Goal: Transaction & Acquisition: Book appointment/travel/reservation

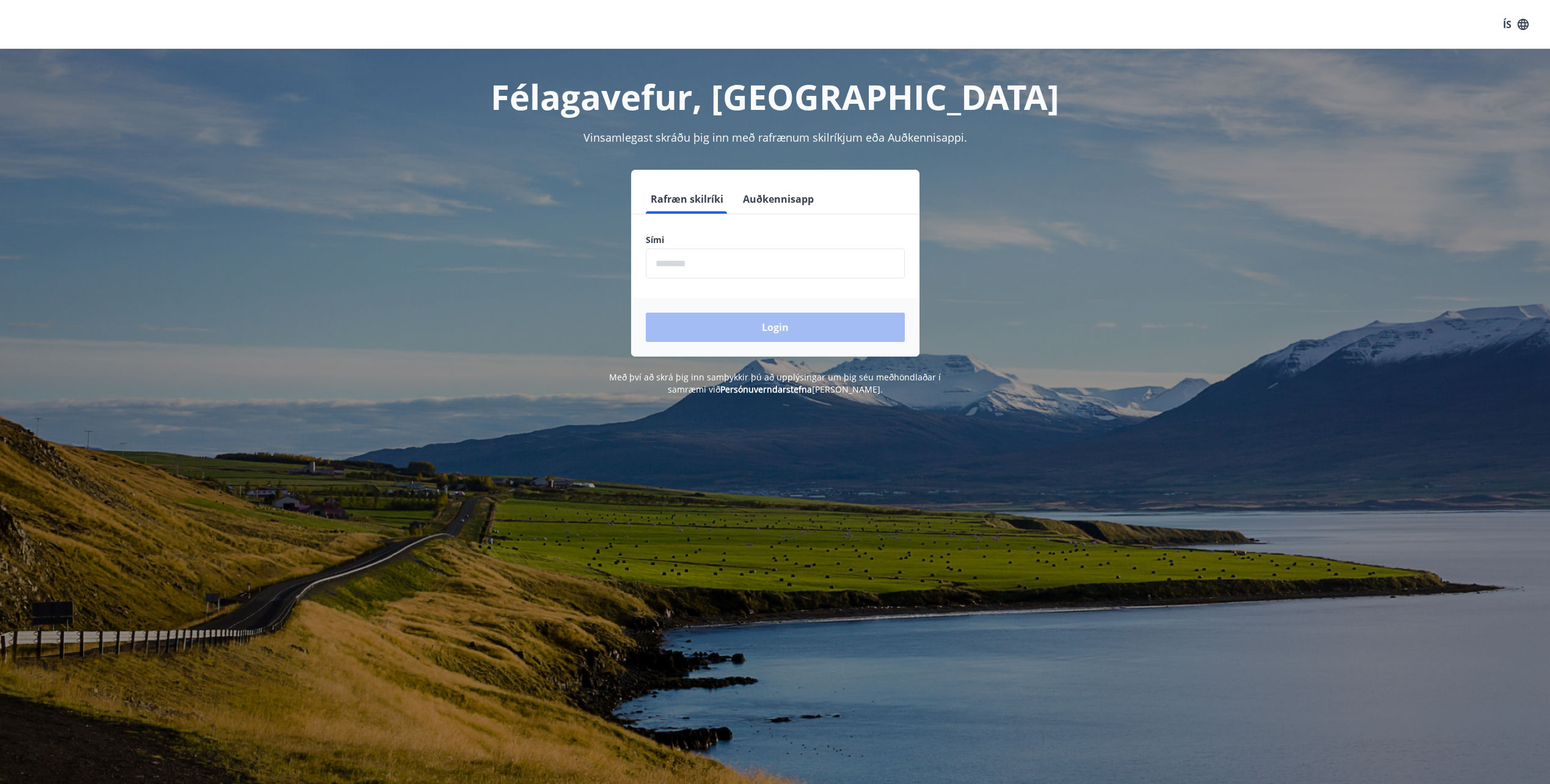
click at [729, 270] on input "phone" at bounding box center [775, 264] width 259 height 30
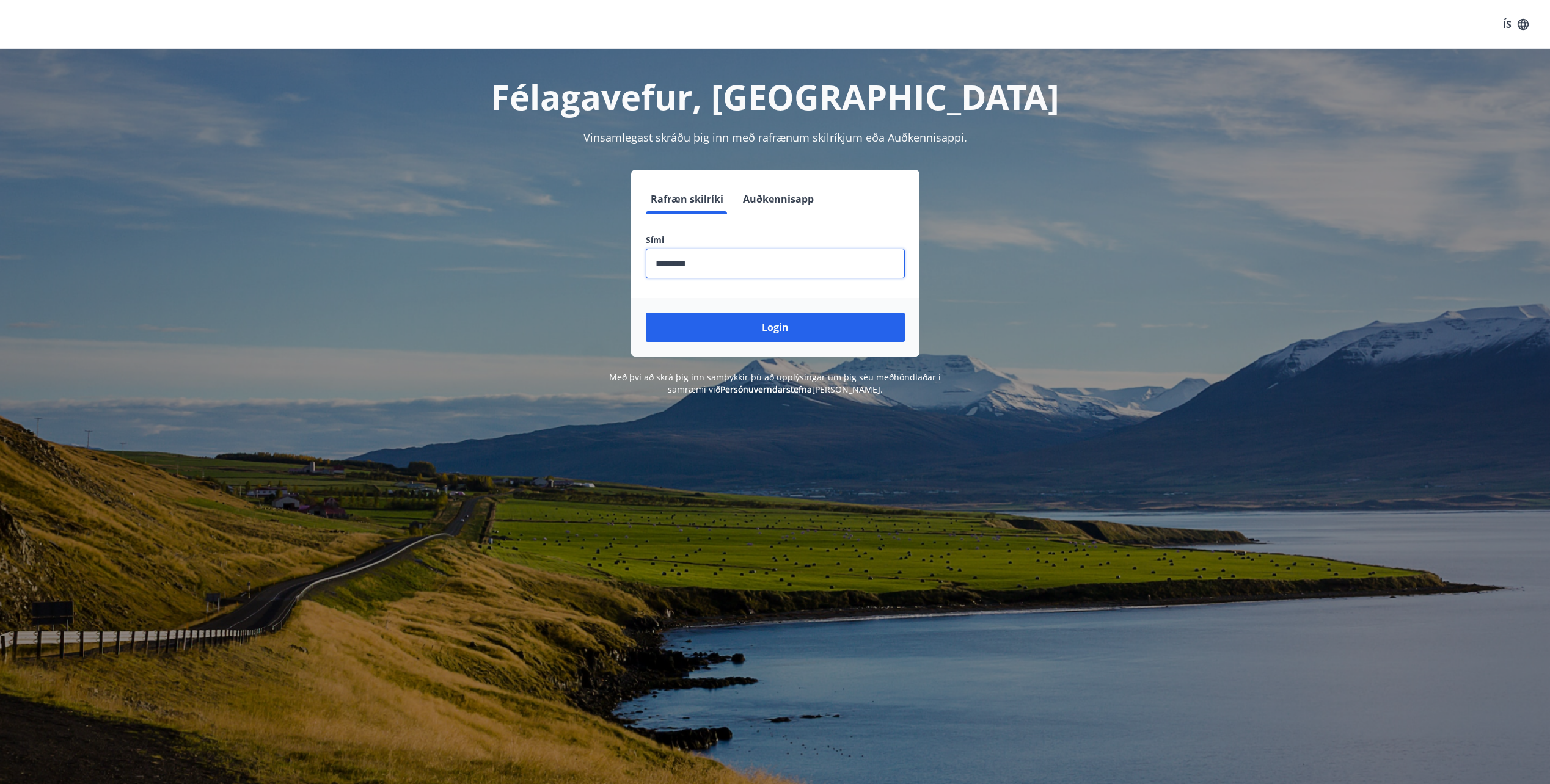
type input "********"
click at [646, 313] on button "Login" at bounding box center [775, 327] width 259 height 29
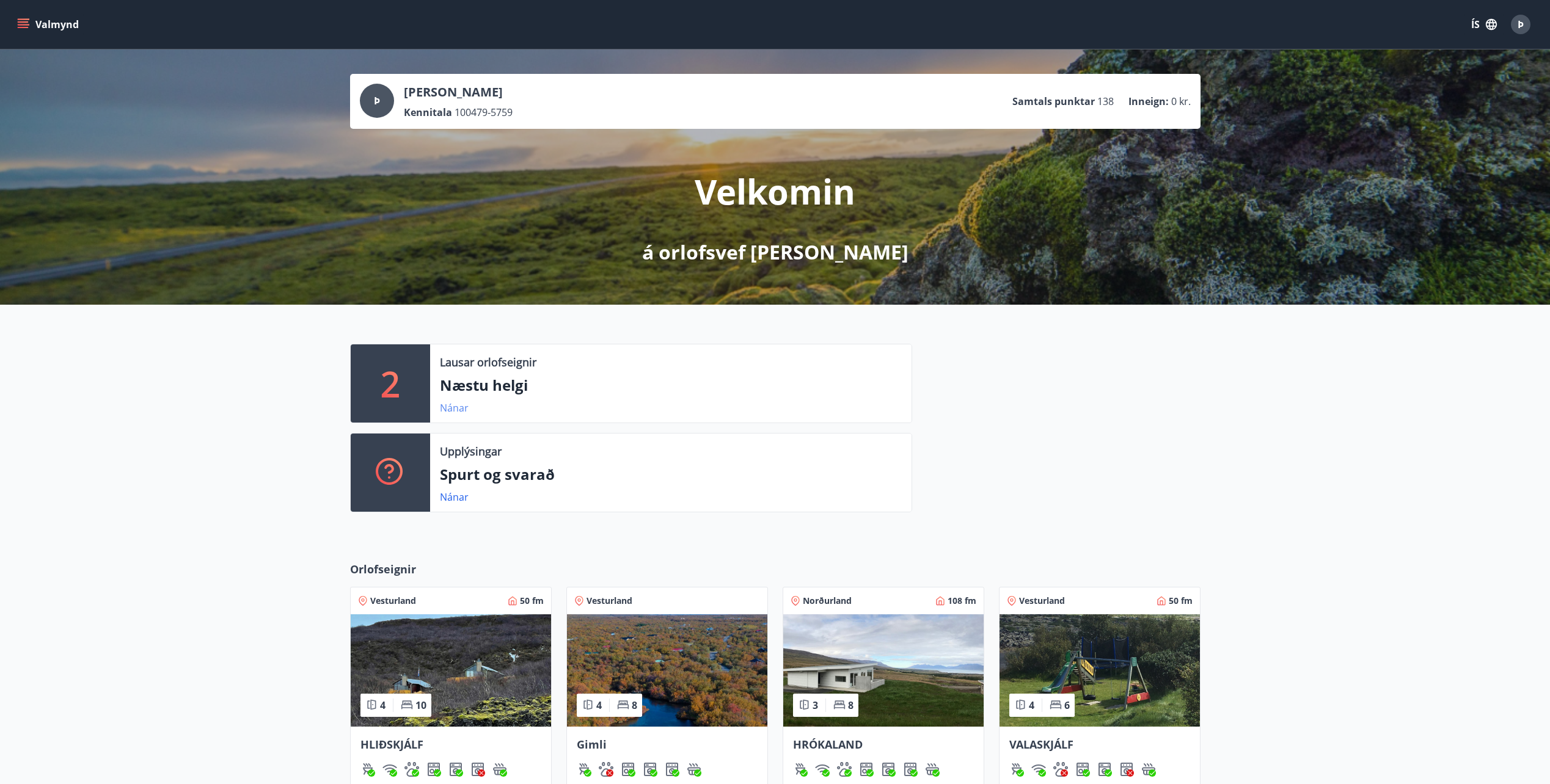
click at [449, 410] on link "Nánar" at bounding box center [454, 408] width 28 height 13
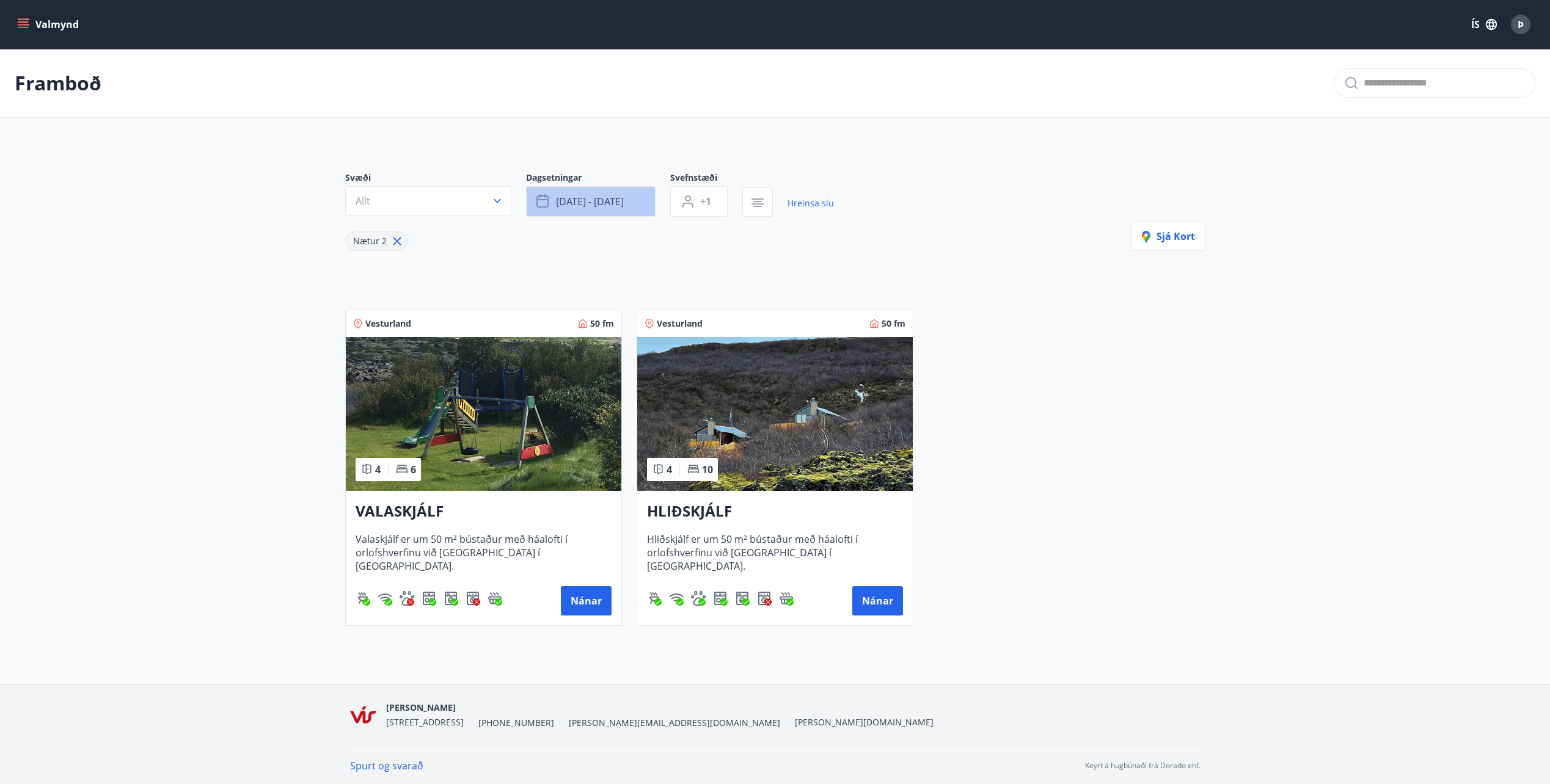
click at [647, 202] on button "[DATE] - [DATE]" at bounding box center [590, 201] width 130 height 30
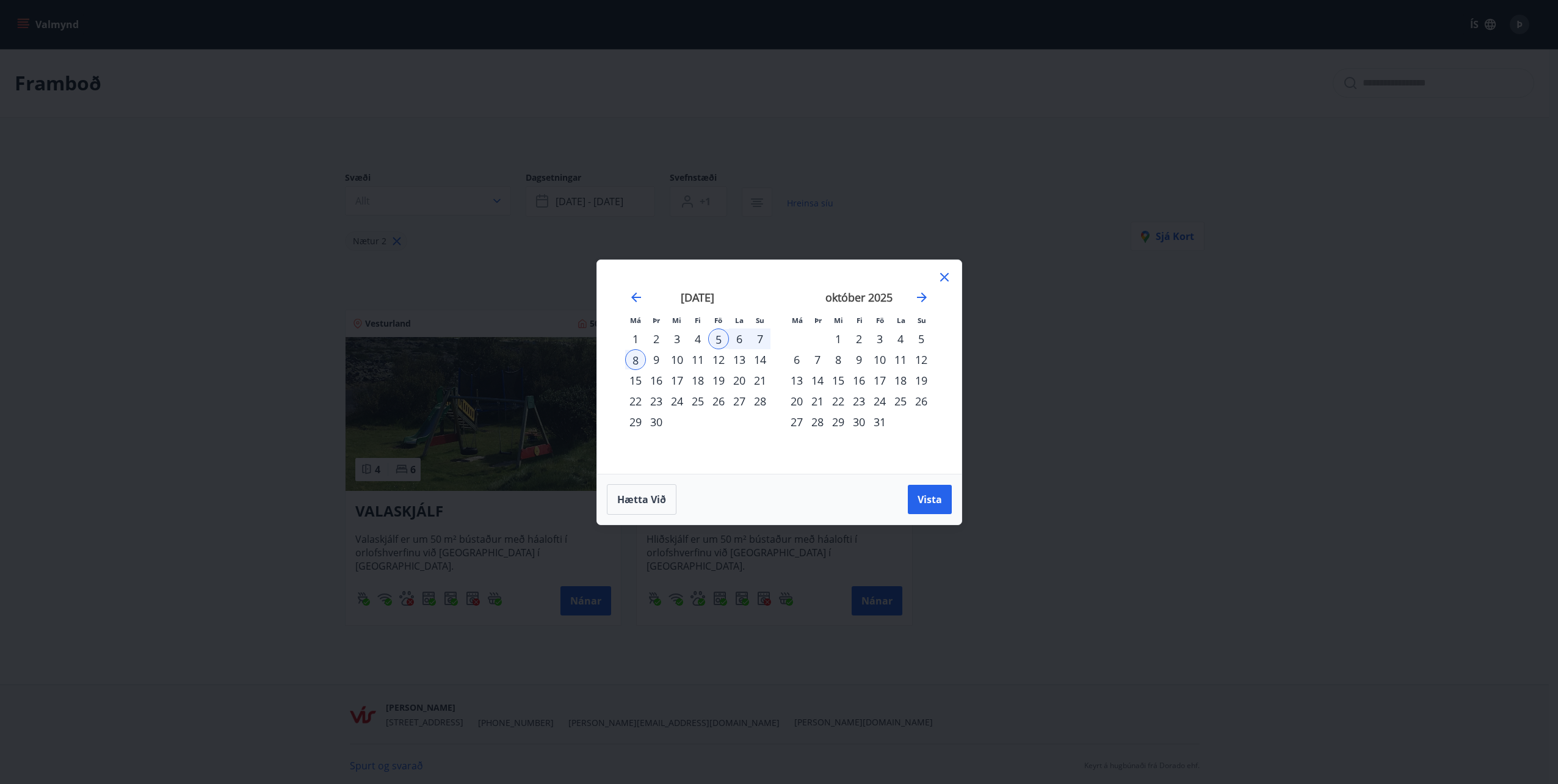
click at [696, 337] on div "4" at bounding box center [698, 338] width 21 height 21
click at [718, 338] on div "5" at bounding box center [719, 338] width 21 height 21
click at [932, 502] on span "Vista" at bounding box center [930, 500] width 25 height 13
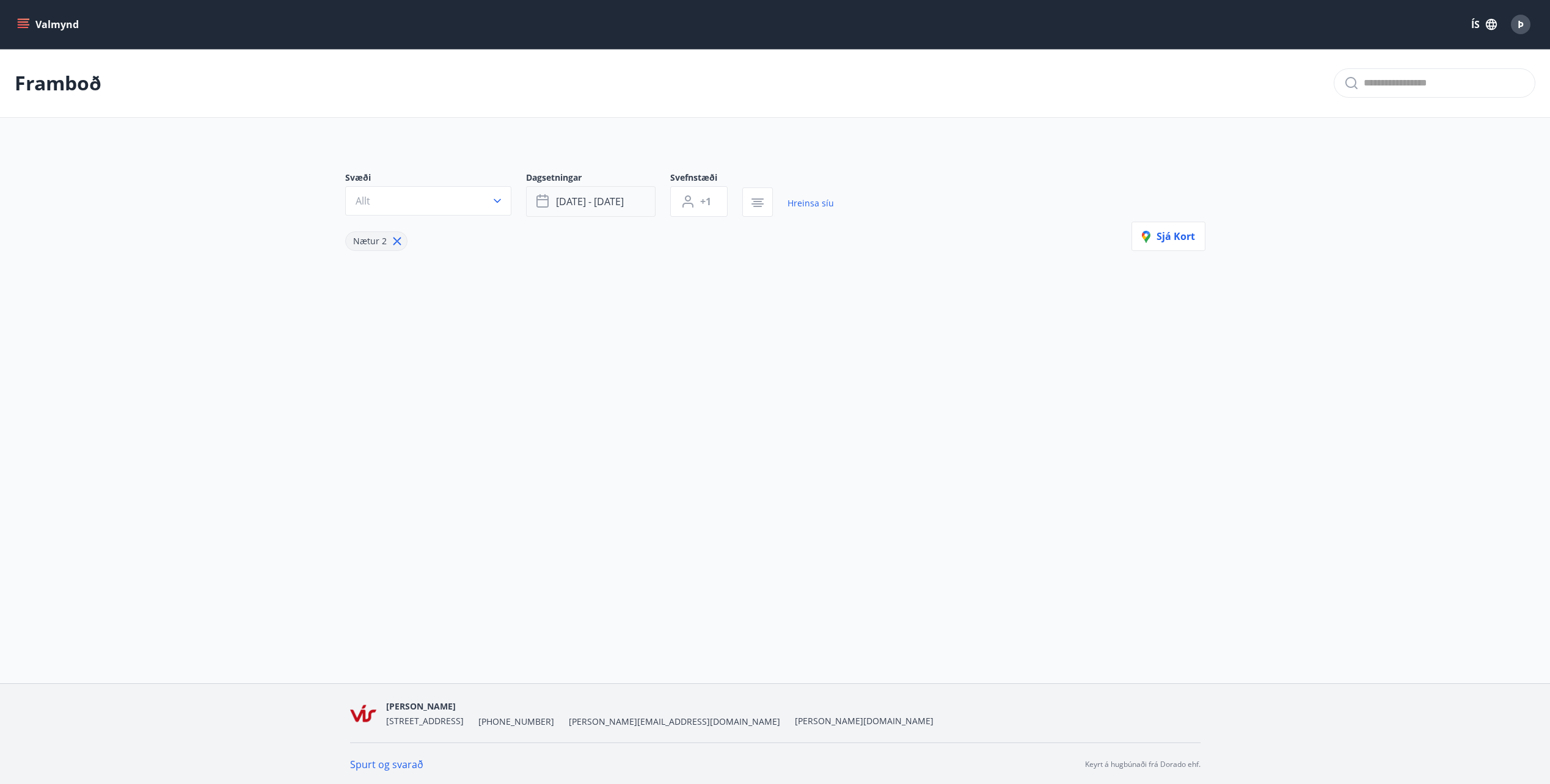
click at [623, 207] on span "[DATE] - [DATE]" at bounding box center [589, 201] width 67 height 13
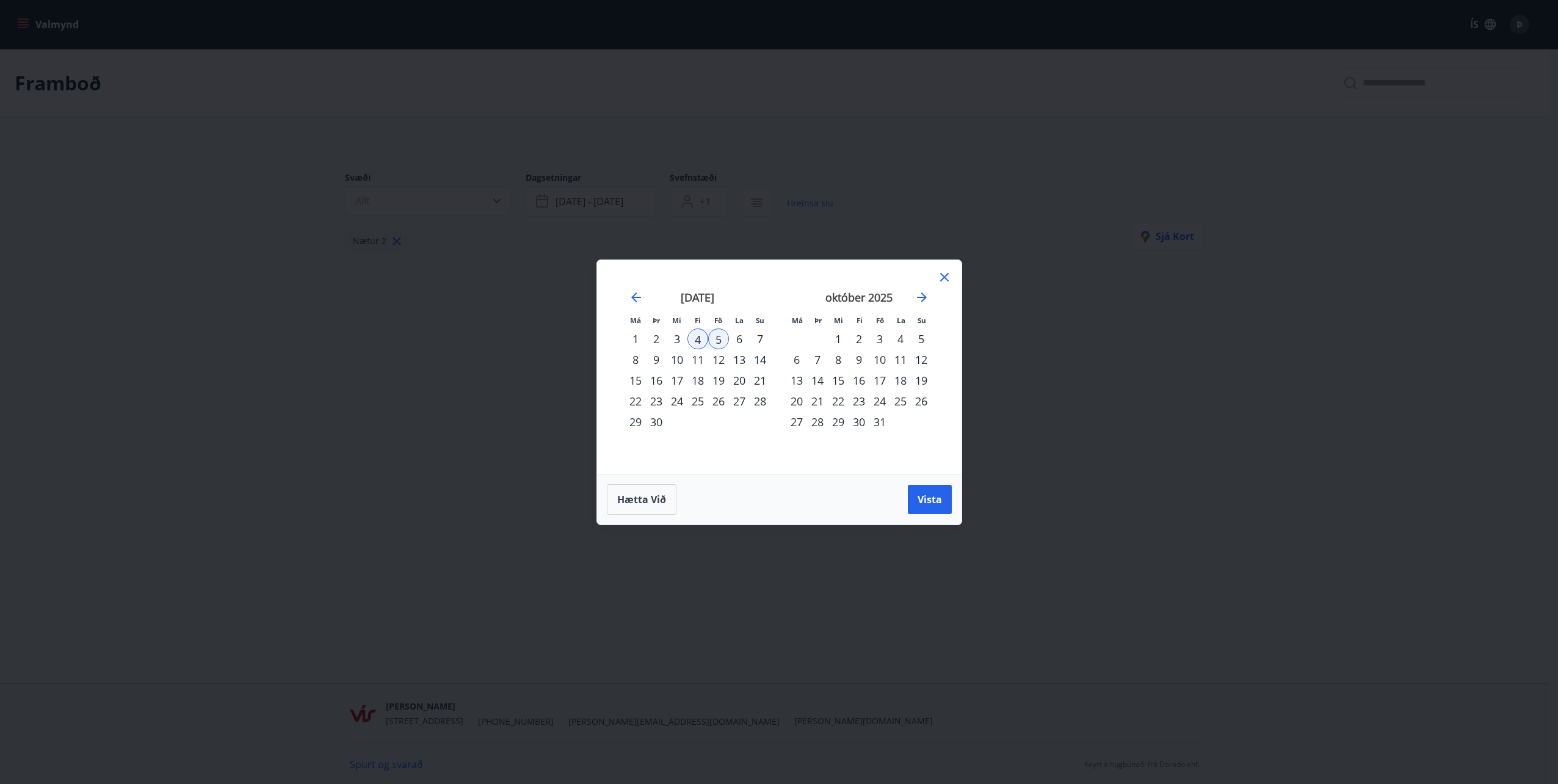
click at [699, 338] on div "4" at bounding box center [698, 338] width 21 height 21
click at [714, 336] on div "5" at bounding box center [719, 338] width 21 height 21
drag, startPoint x: 721, startPoint y: 334, endPoint x: 699, endPoint y: 334, distance: 22.0
click at [699, 334] on tr "1 2 3 4 5 6 7" at bounding box center [697, 338] width 145 height 21
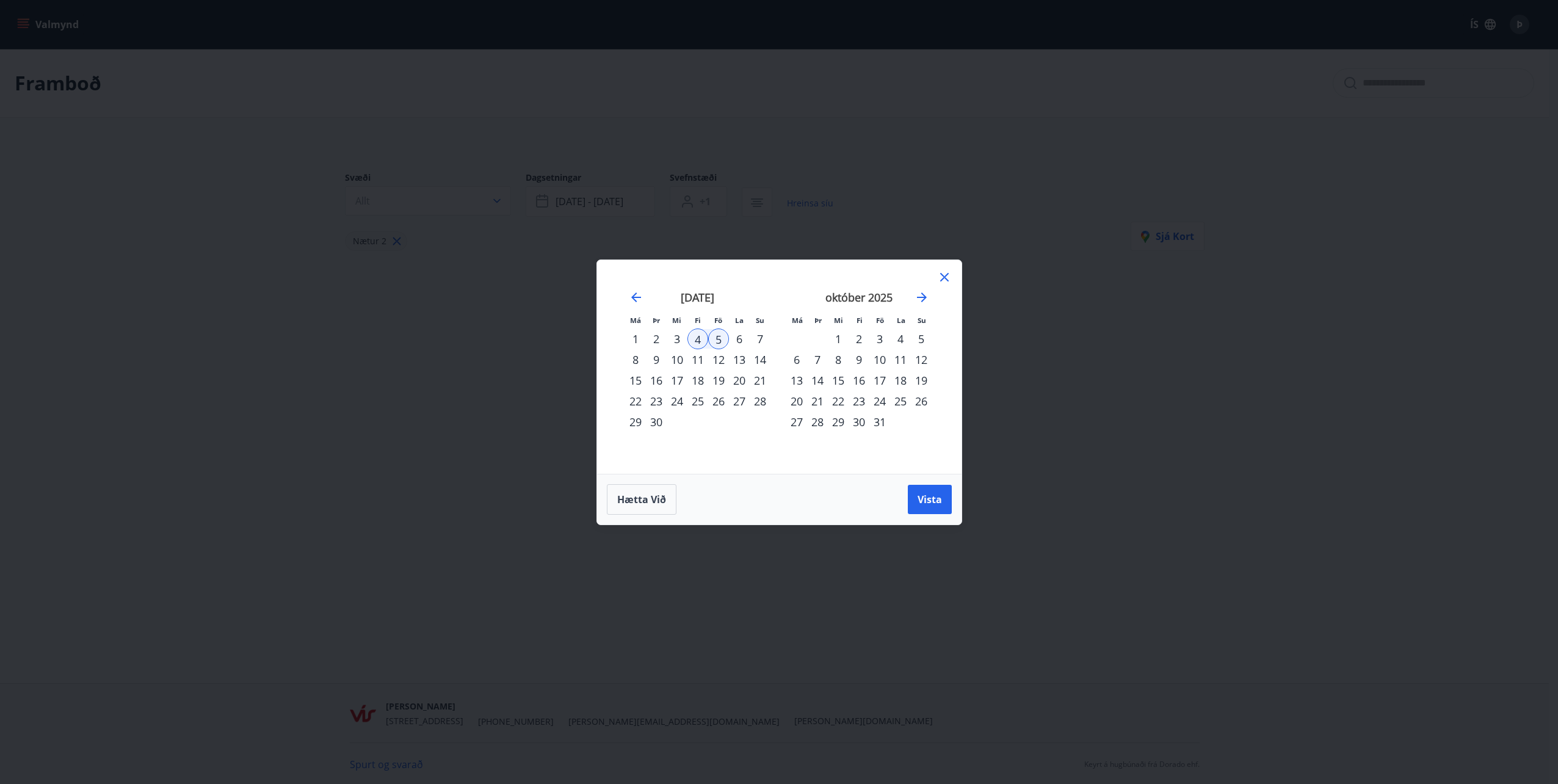
click at [670, 339] on div "3" at bounding box center [677, 338] width 21 height 21
click at [698, 337] on div "4" at bounding box center [698, 338] width 21 height 21
click at [688, 339] on div "4" at bounding box center [698, 338] width 21 height 21
click at [699, 337] on div "4" at bounding box center [698, 338] width 21 height 21
click at [930, 503] on span "Vista" at bounding box center [930, 500] width 25 height 13
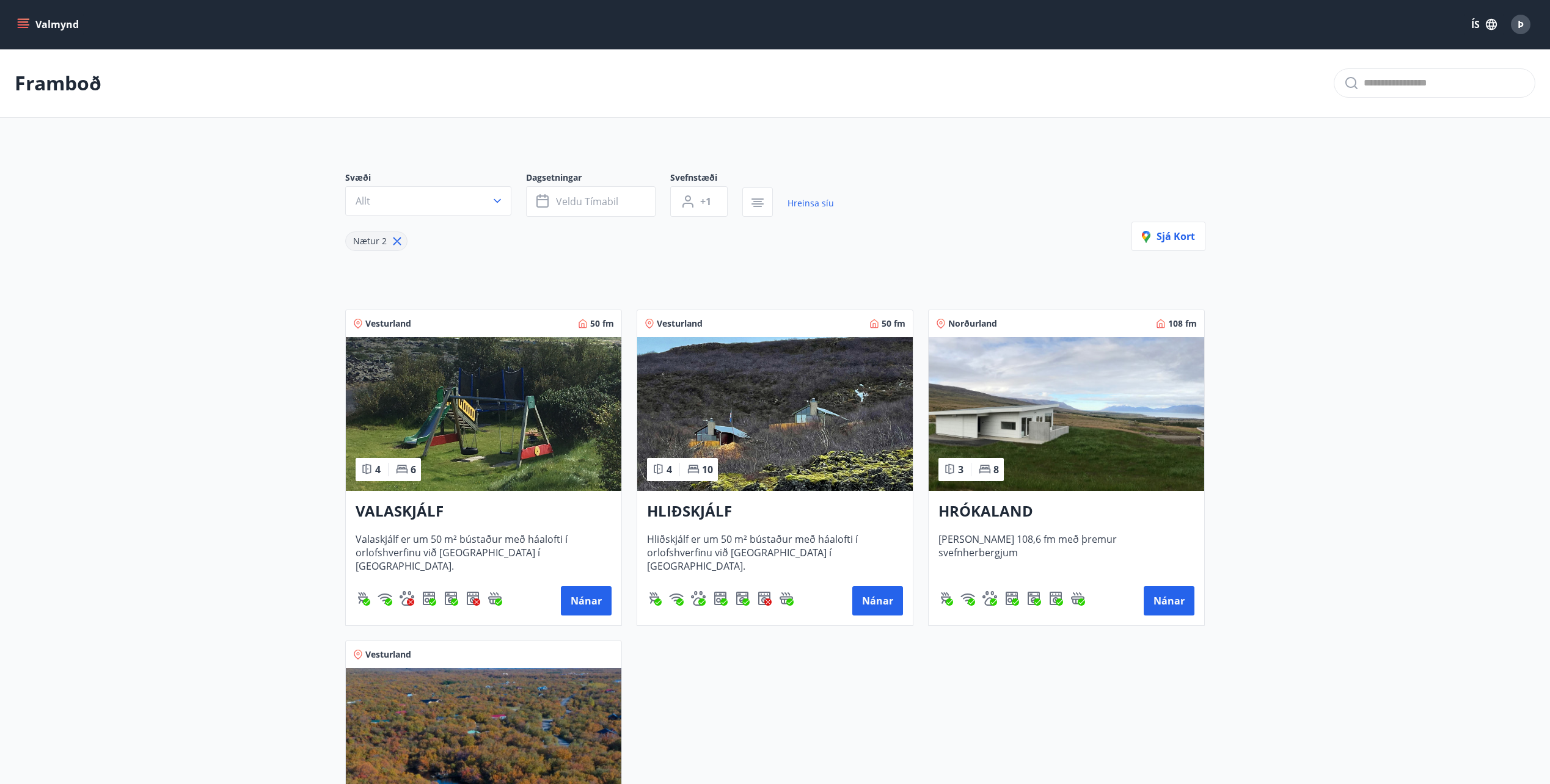
click at [393, 243] on icon at bounding box center [397, 241] width 13 height 13
type input "*"
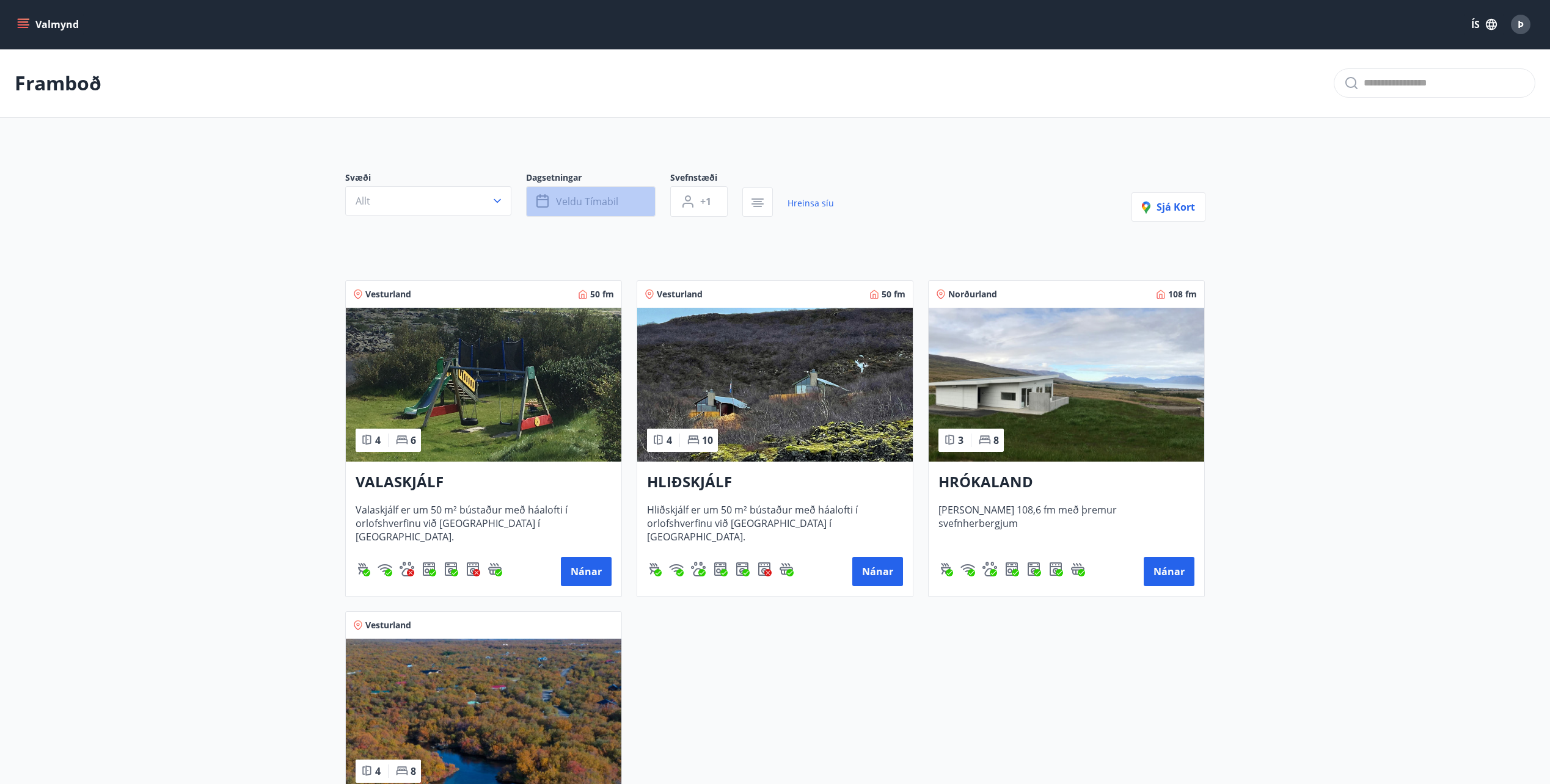
click at [570, 198] on span "Veldu tímabil" at bounding box center [587, 201] width 63 height 13
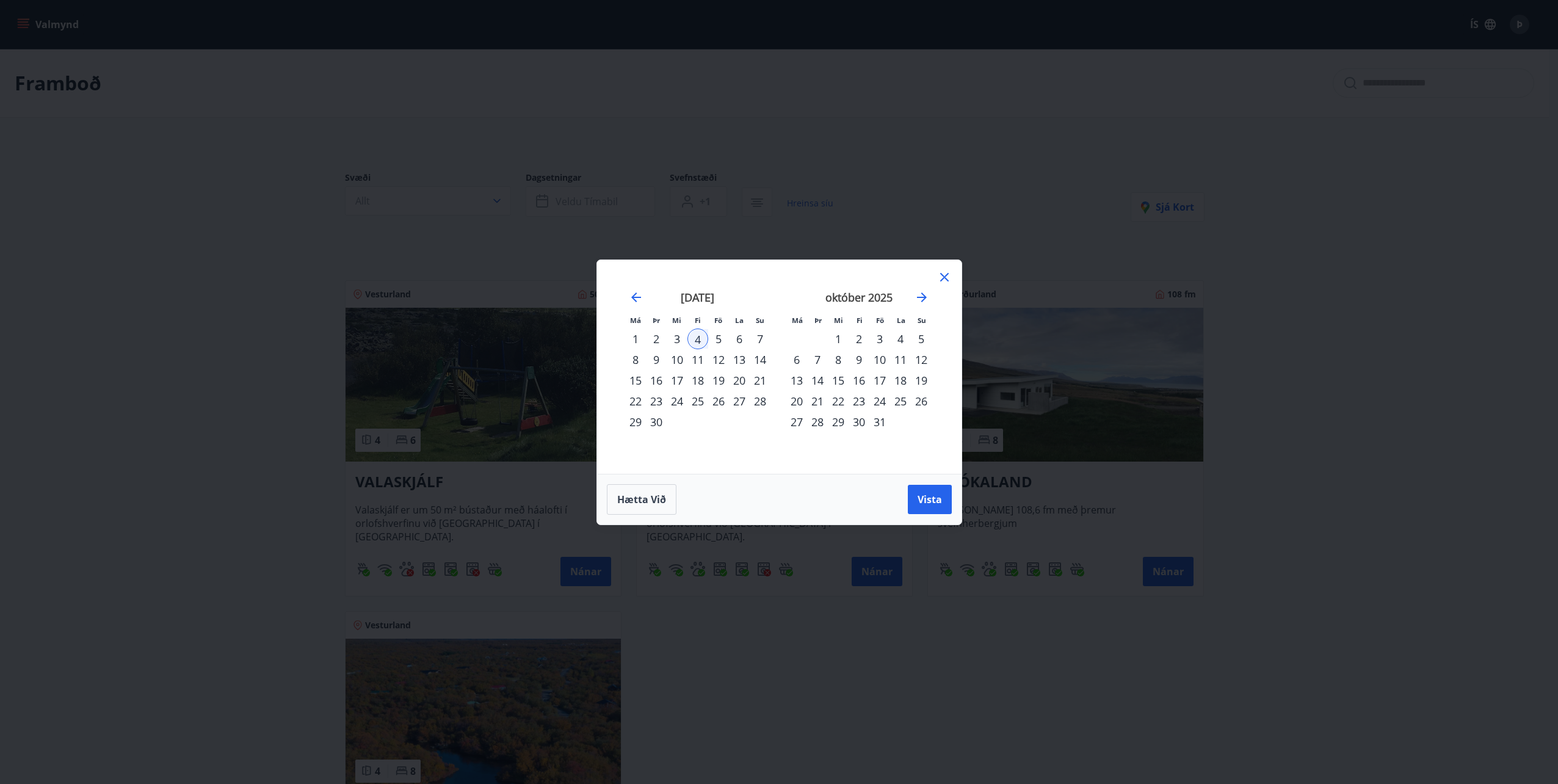
click at [693, 345] on div "4" at bounding box center [698, 338] width 21 height 21
drag, startPoint x: 697, startPoint y: 343, endPoint x: 726, endPoint y: 355, distance: 31.4
click at [697, 342] on div "4" at bounding box center [698, 338] width 21 height 21
click at [937, 497] on span "Vista" at bounding box center [930, 500] width 25 height 13
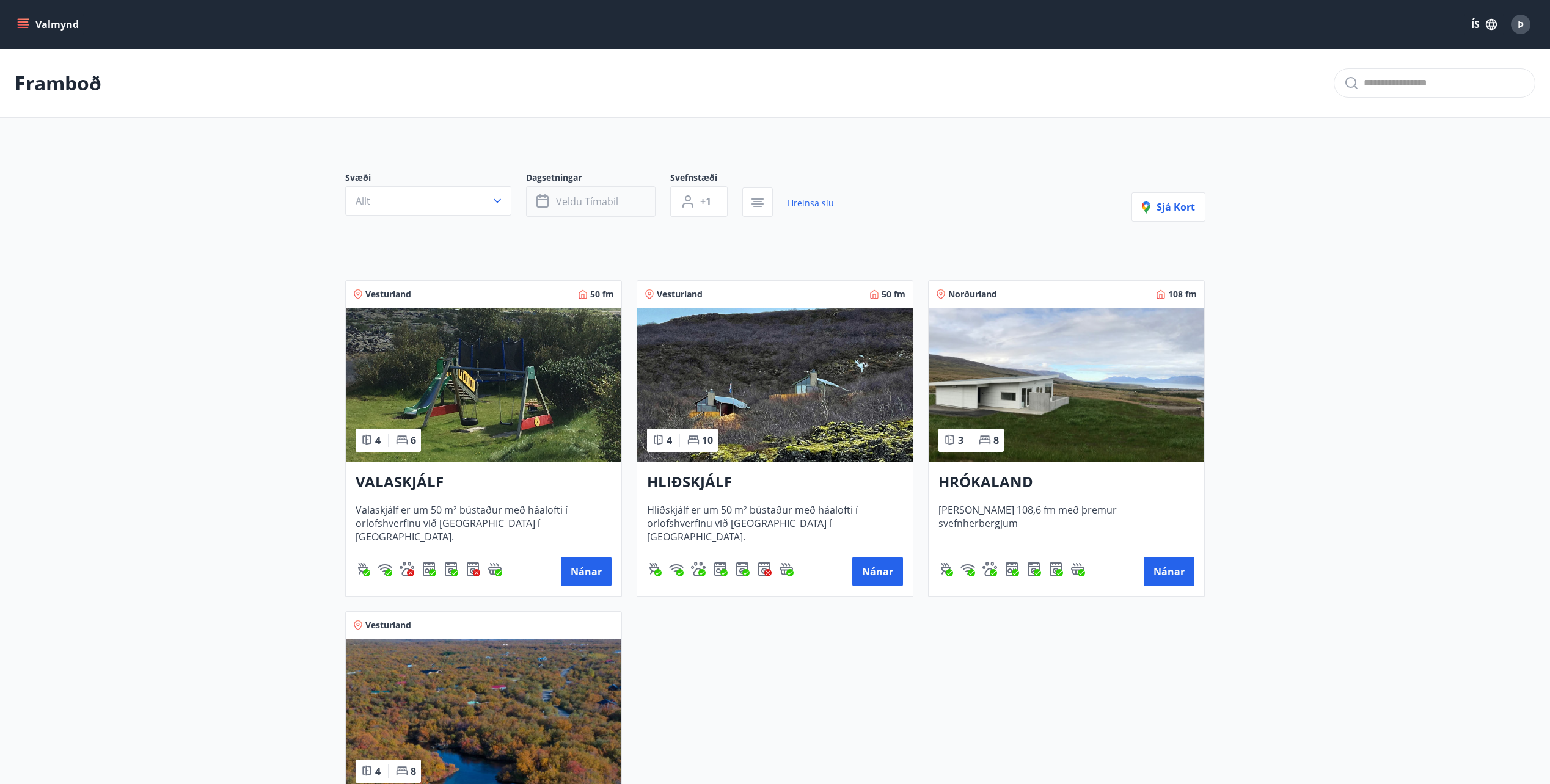
click at [570, 196] on span "Veldu tímabil" at bounding box center [587, 201] width 63 height 13
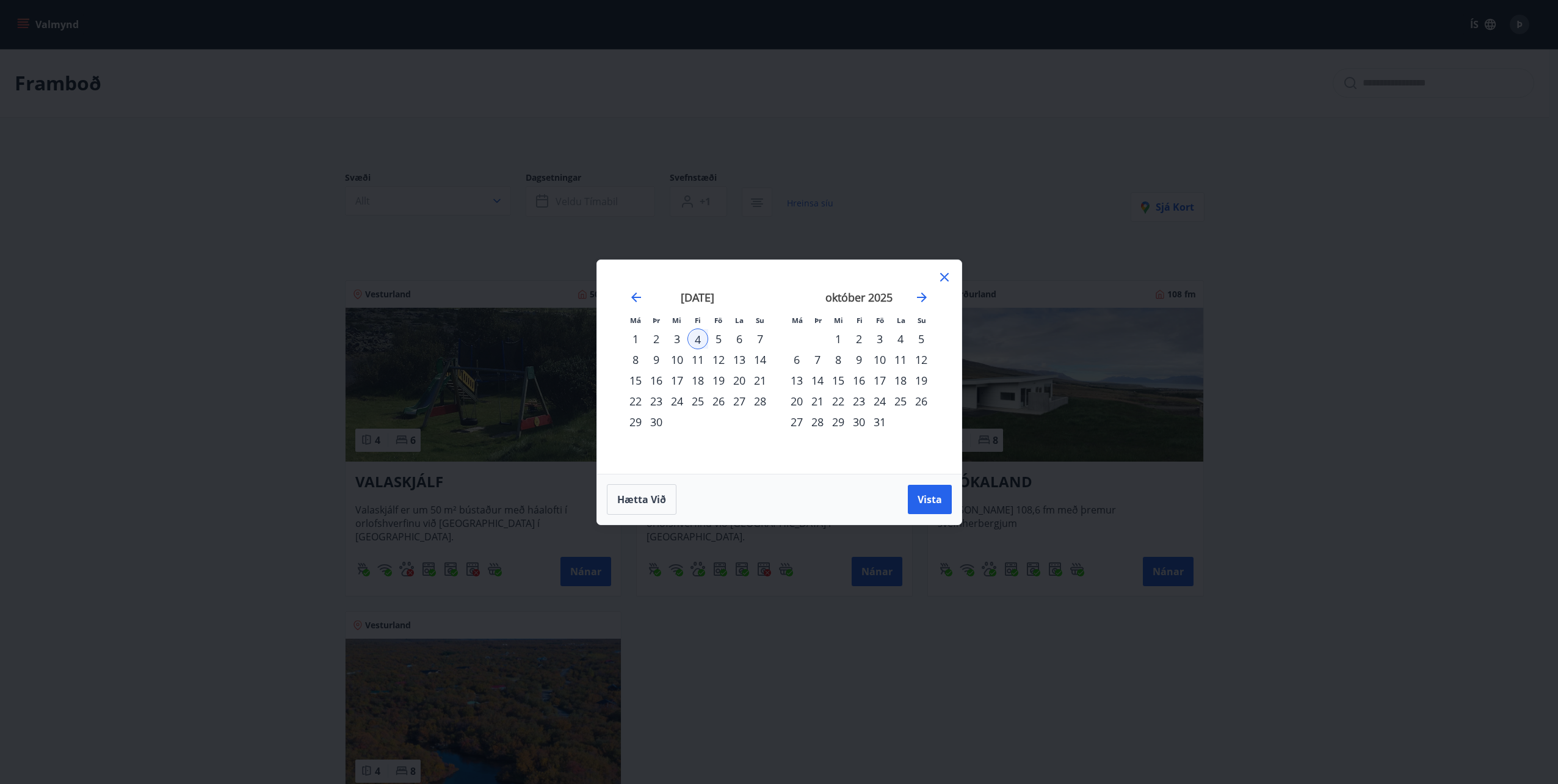
click at [714, 338] on div "5" at bounding box center [719, 338] width 21 height 21
click at [944, 501] on button "Vista" at bounding box center [930, 499] width 44 height 29
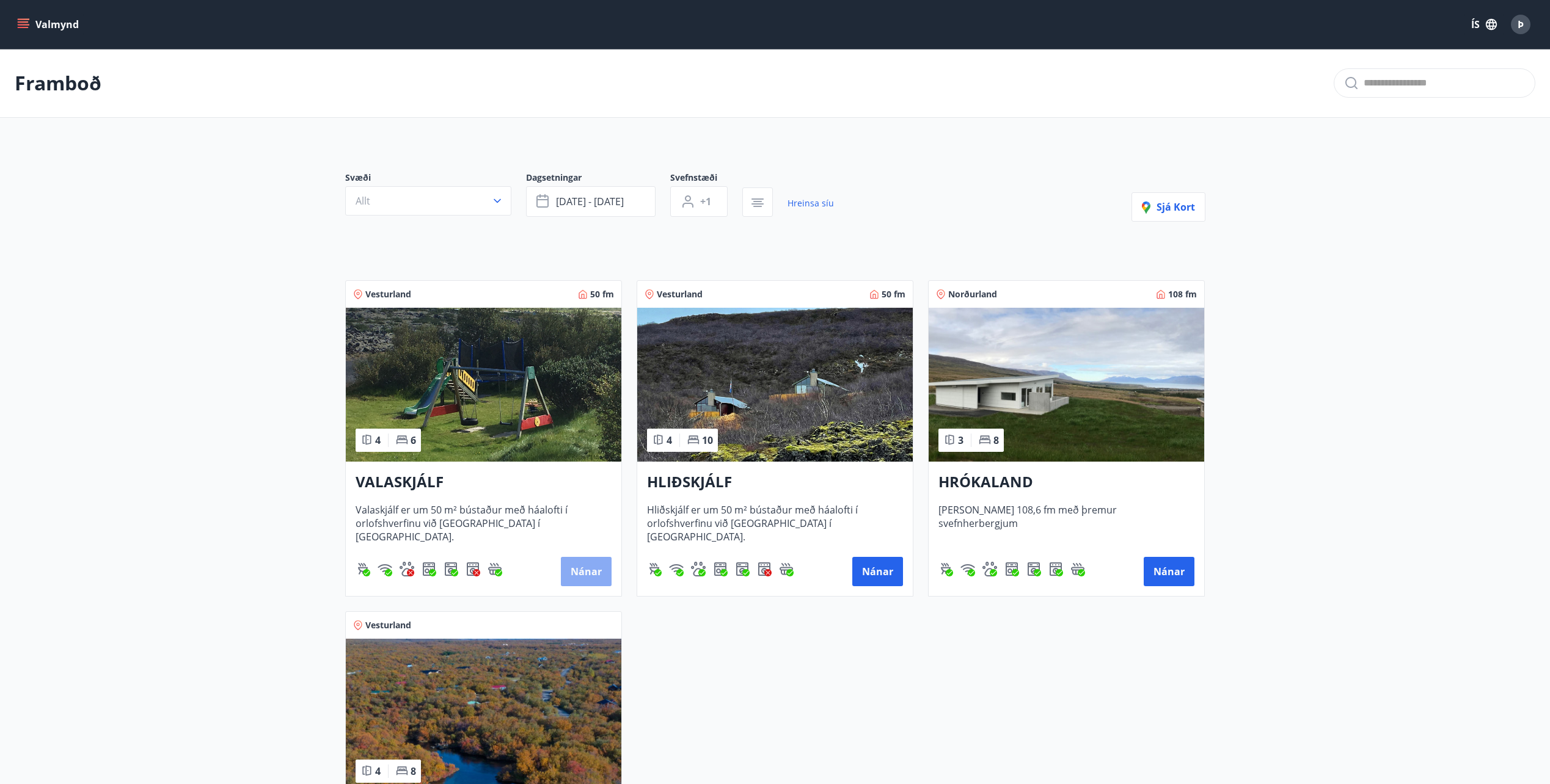
click at [581, 562] on button "Nánar" at bounding box center [585, 571] width 50 height 29
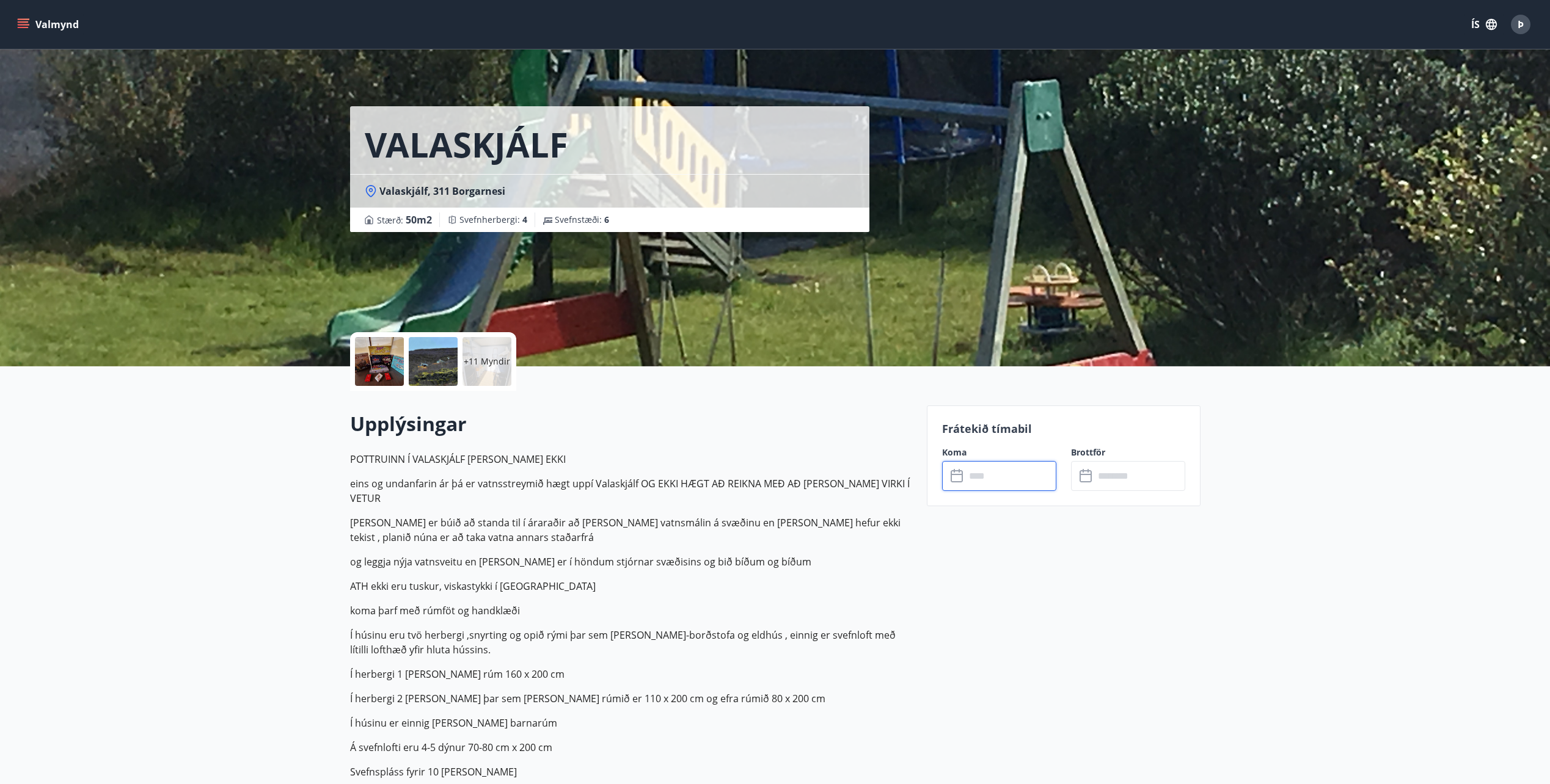
click at [974, 479] on input "text" at bounding box center [1010, 476] width 91 height 30
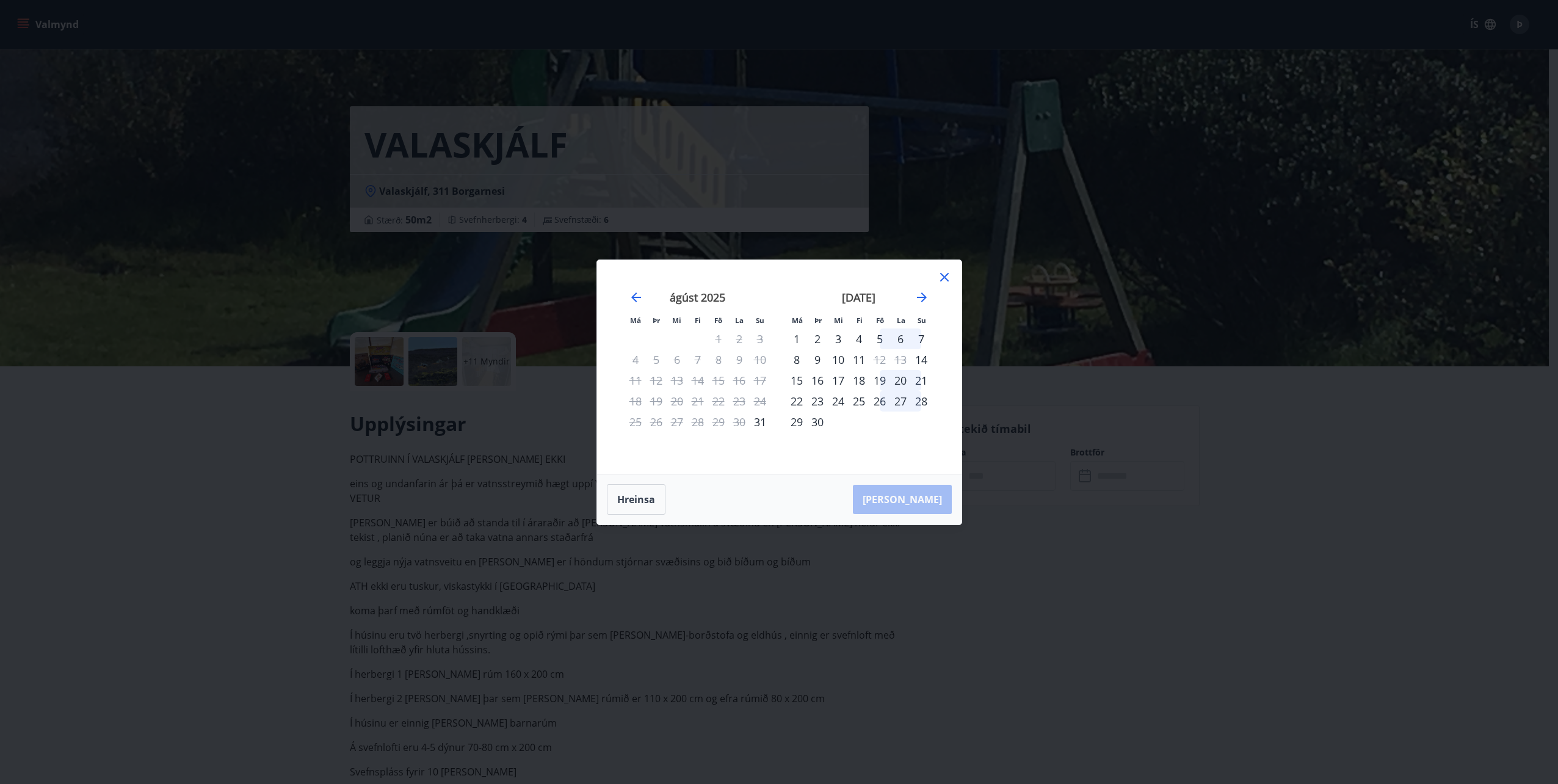
click at [861, 337] on div "4" at bounding box center [859, 338] width 21 height 21
click at [873, 338] on div "5" at bounding box center [880, 338] width 21 height 21
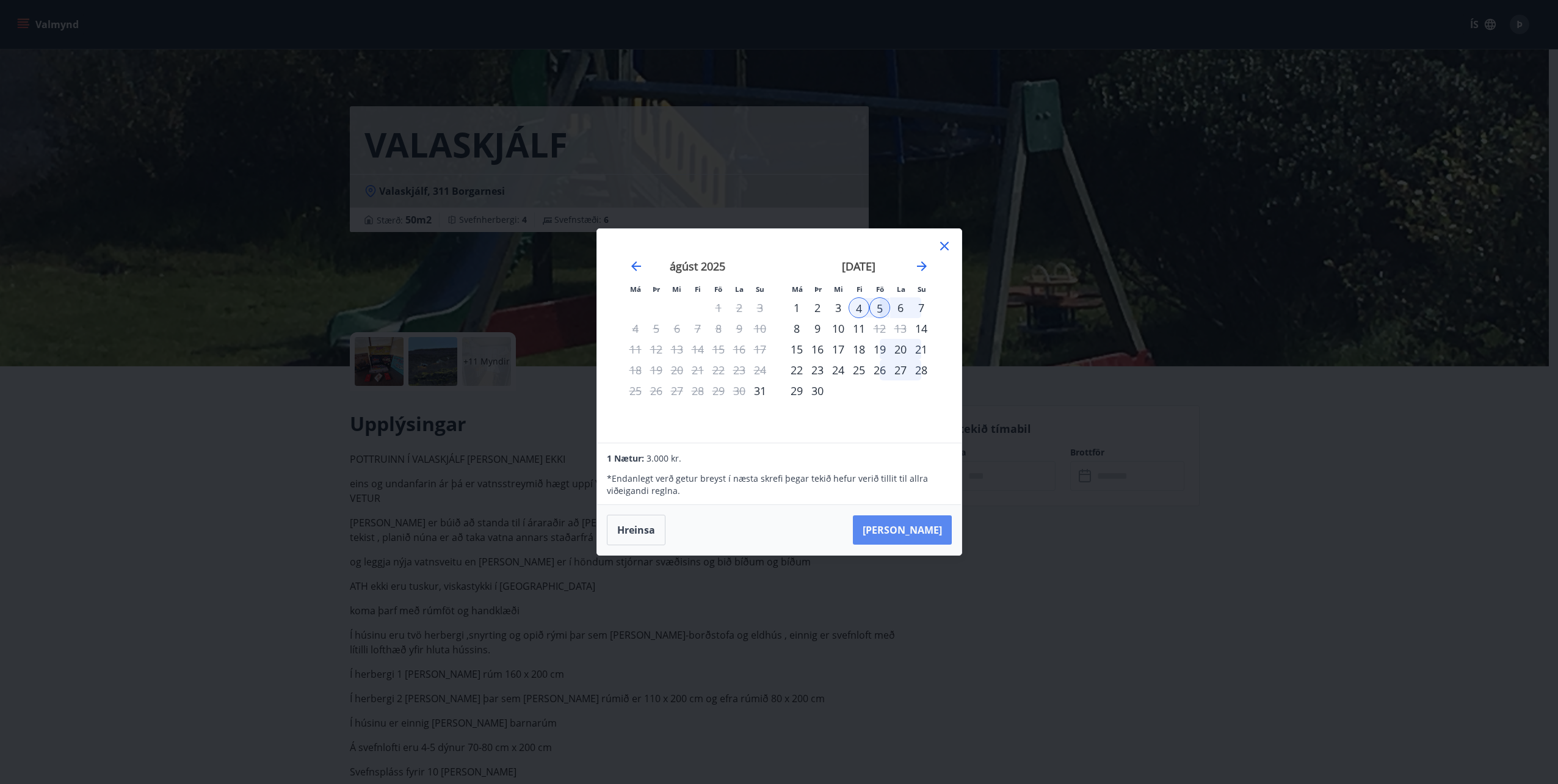
click at [925, 529] on button "[PERSON_NAME]" at bounding box center [903, 529] width 99 height 29
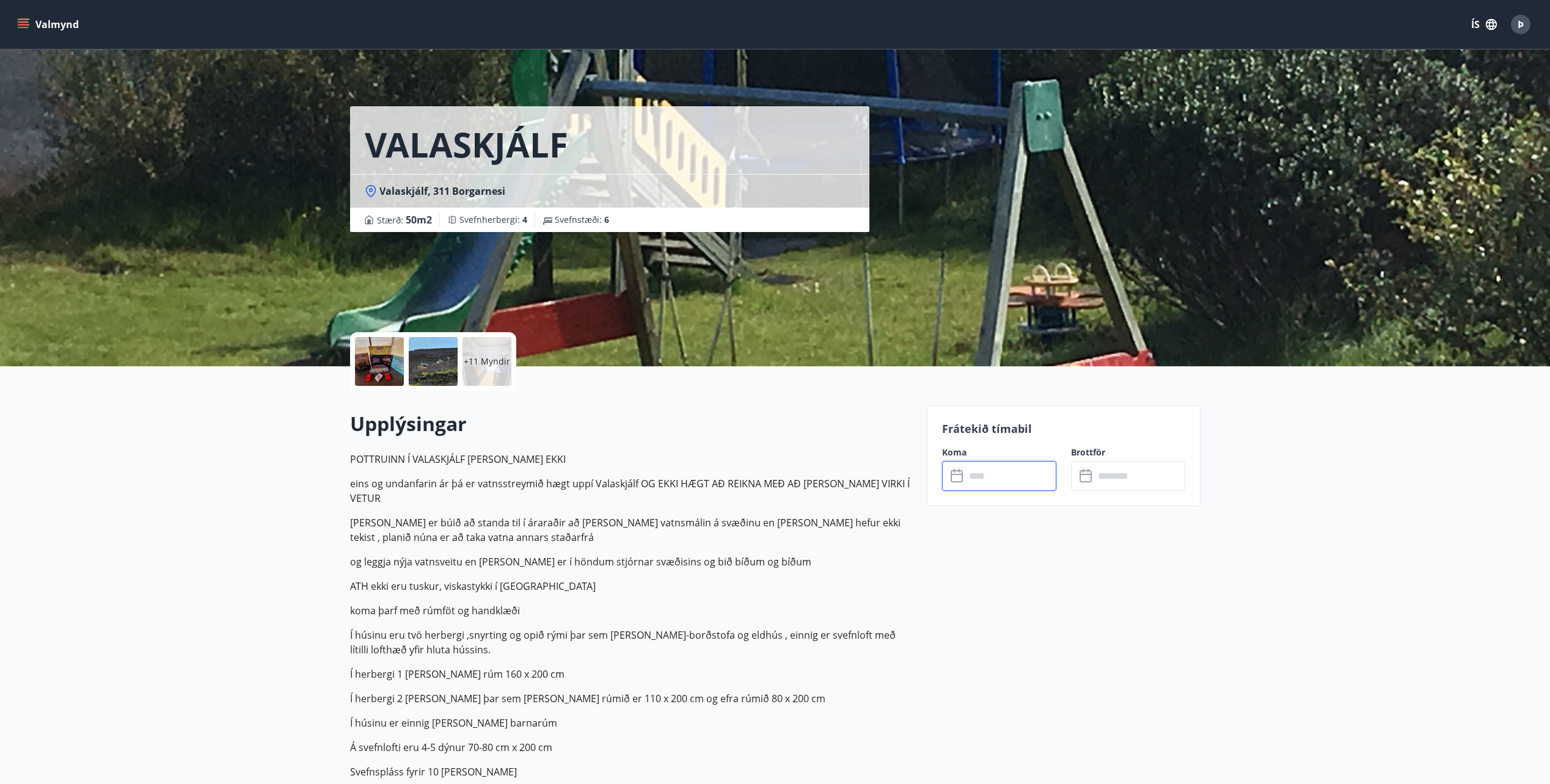
type input "******"
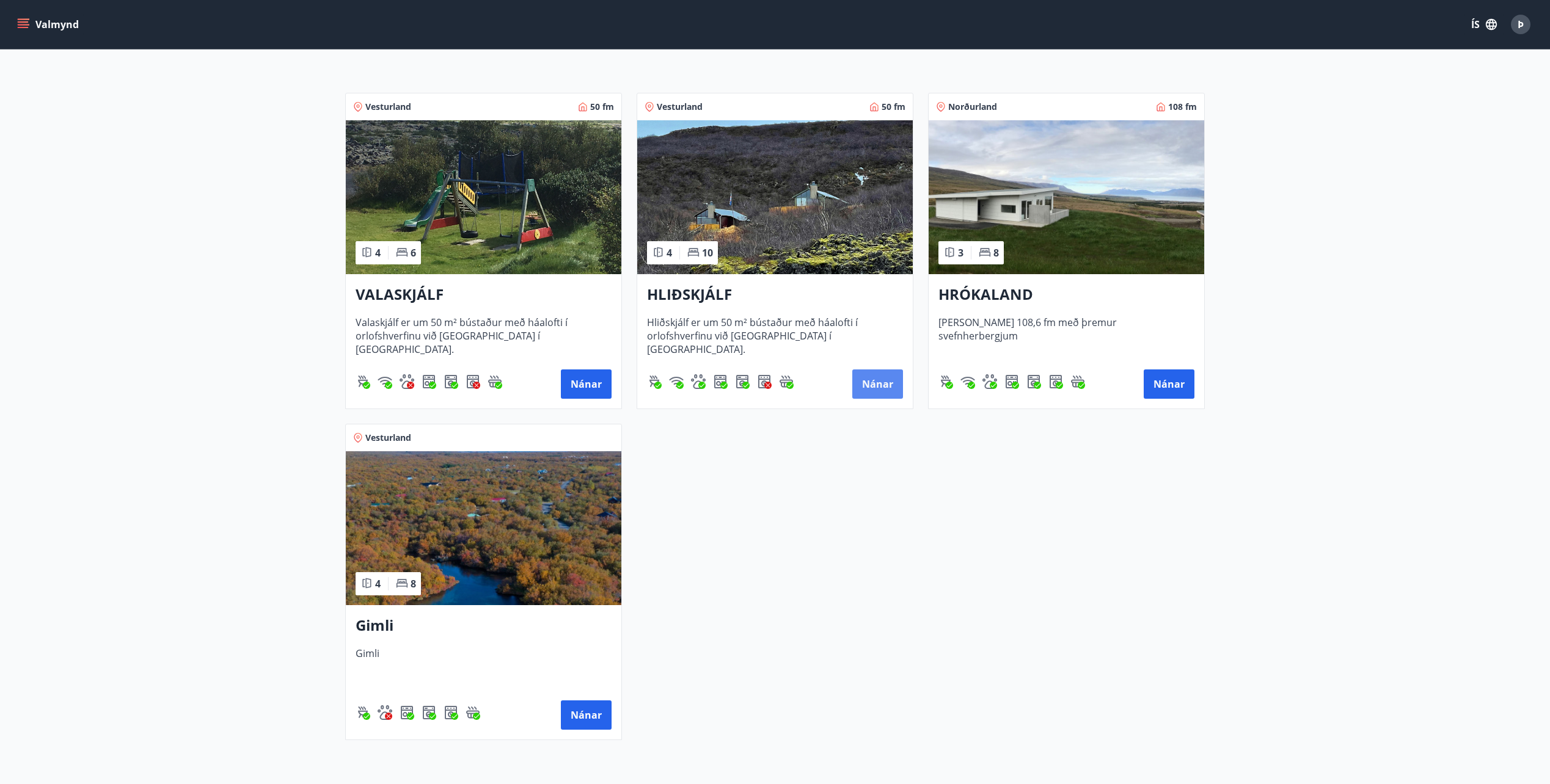
scroll to position [304, 0]
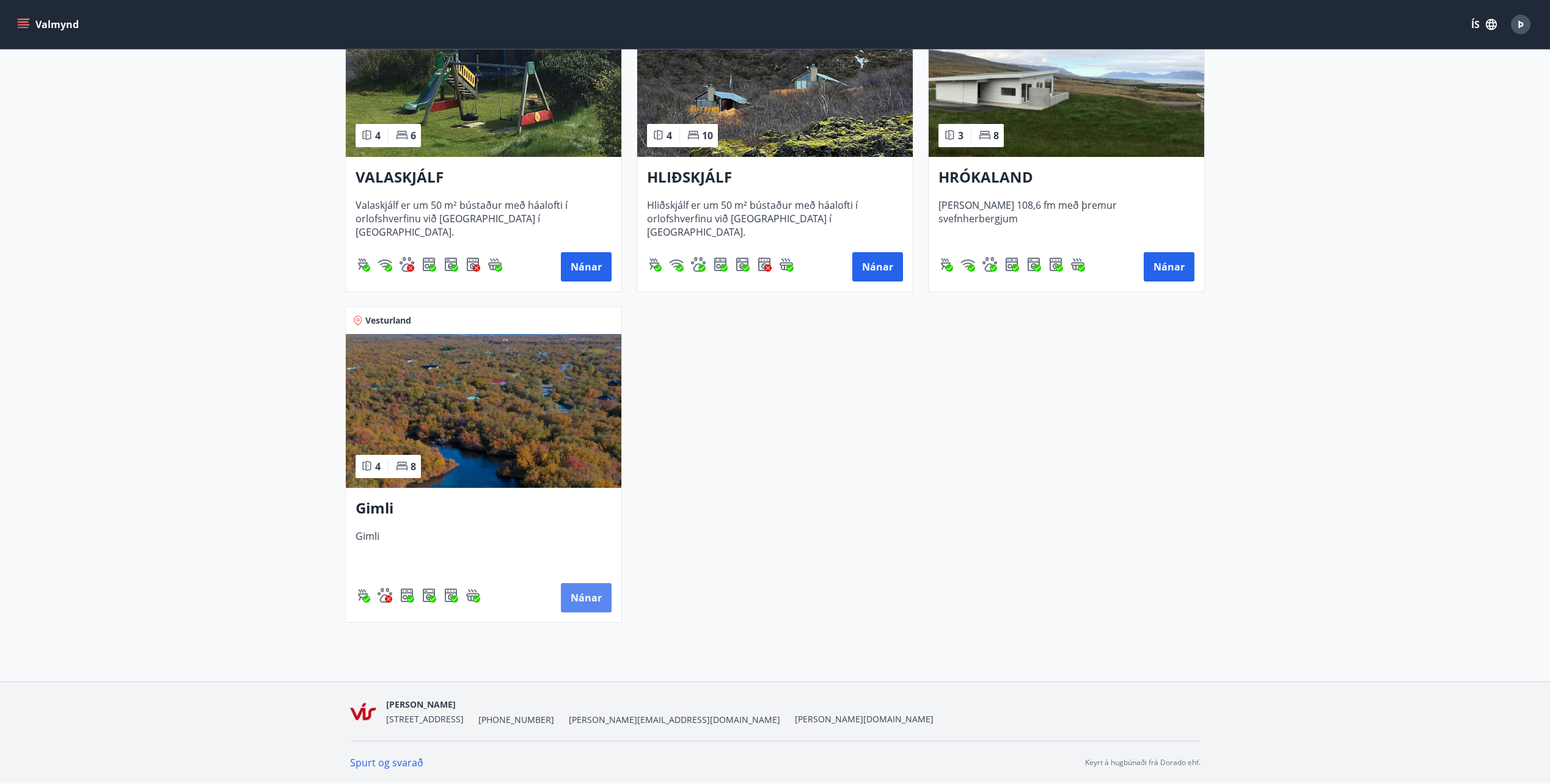
click at [580, 601] on button "Nánar" at bounding box center [585, 597] width 50 height 29
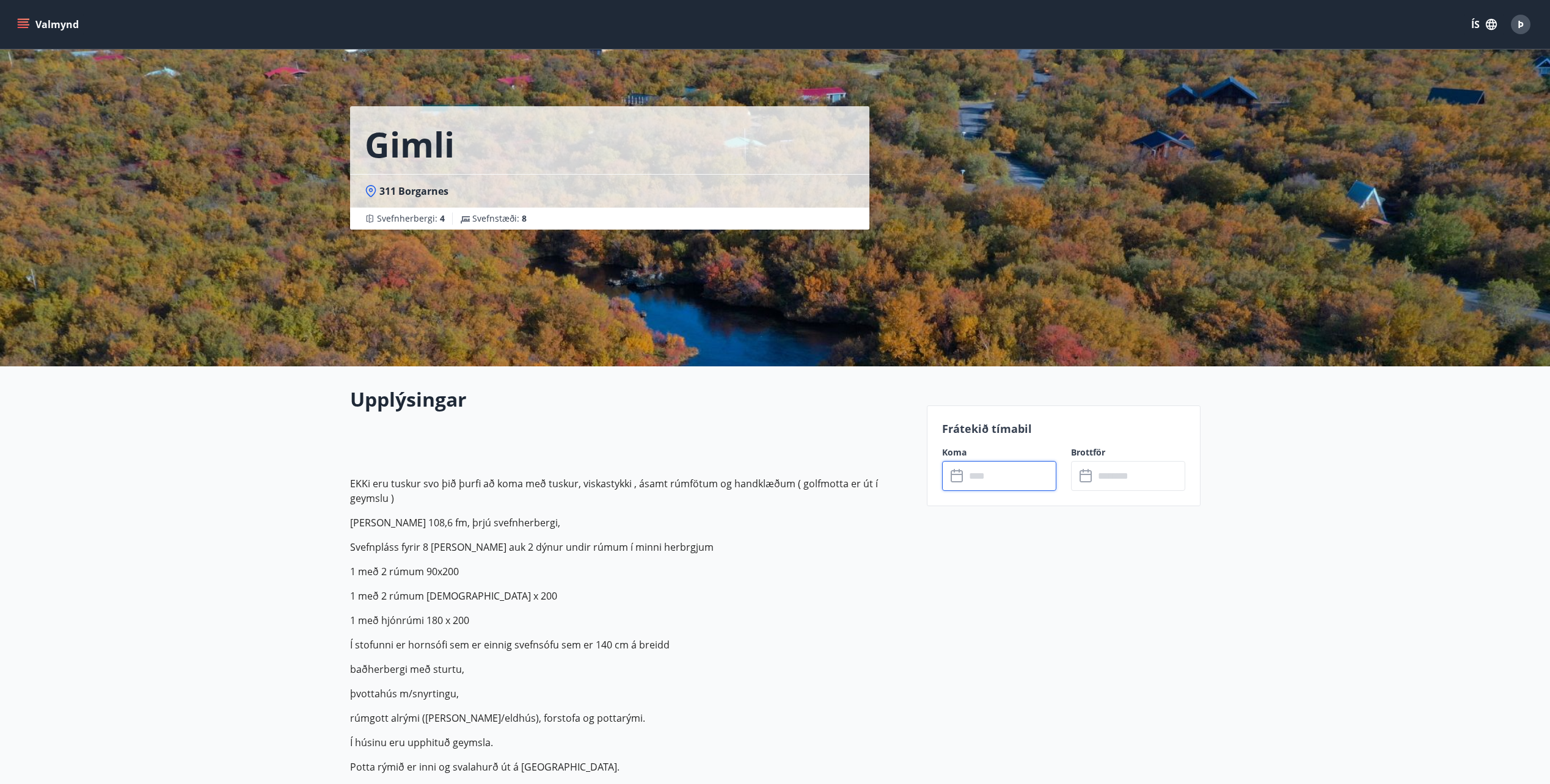
click at [987, 476] on input "text" at bounding box center [1010, 476] width 91 height 30
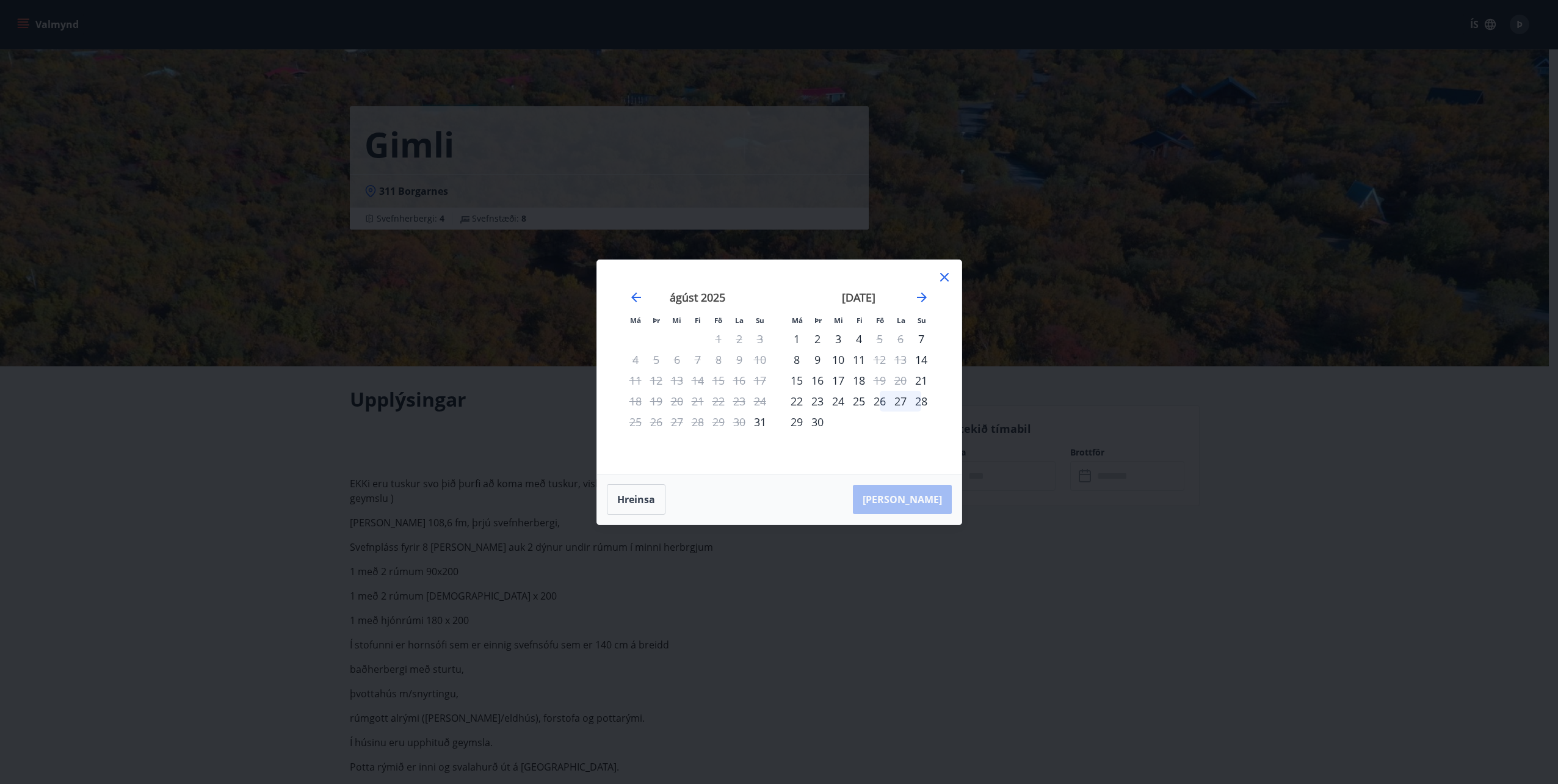
click at [862, 334] on div "4" at bounding box center [859, 338] width 21 height 21
click at [884, 339] on div "5" at bounding box center [880, 338] width 21 height 21
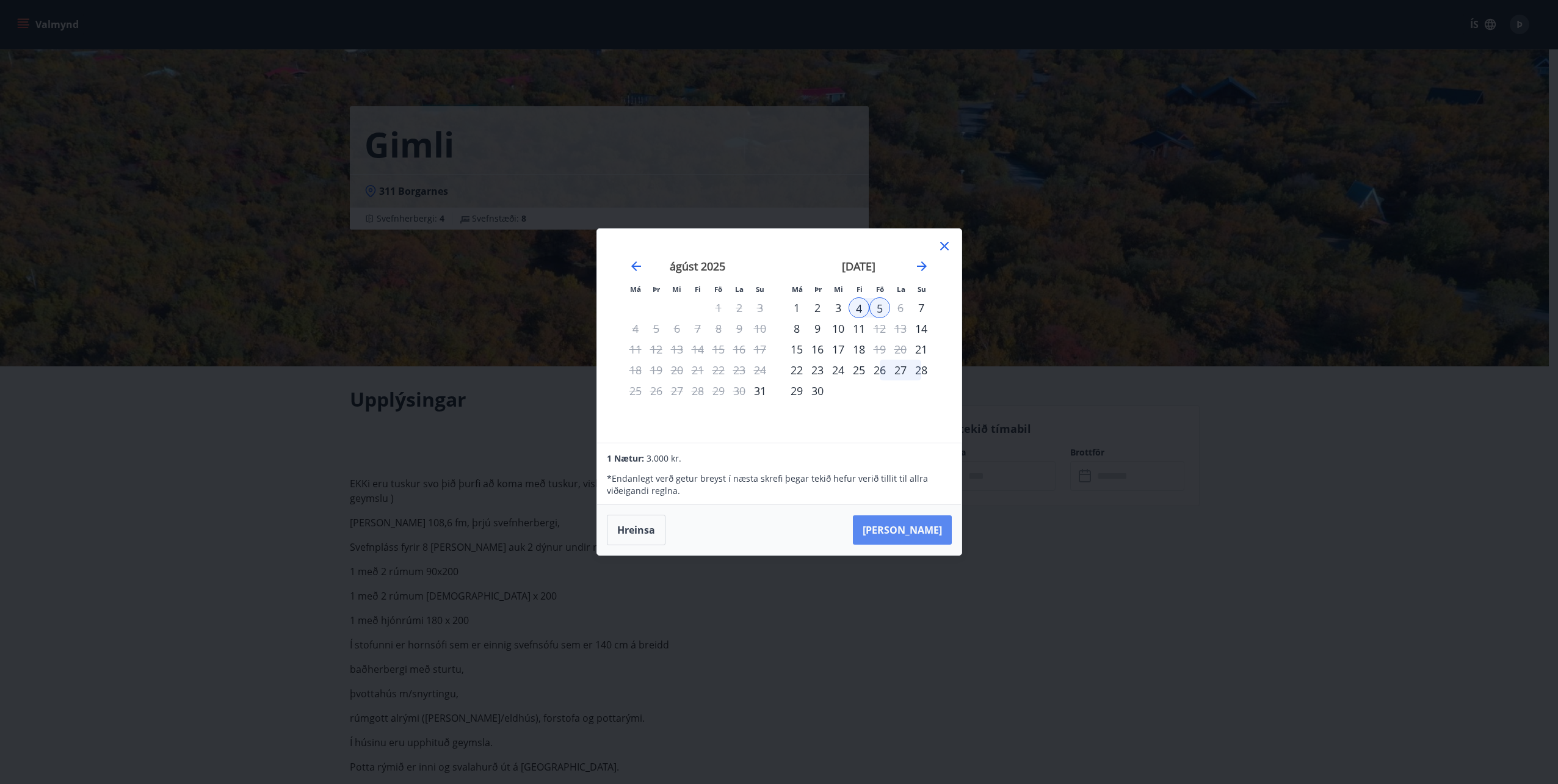
click at [924, 535] on button "[PERSON_NAME]" at bounding box center [903, 529] width 99 height 29
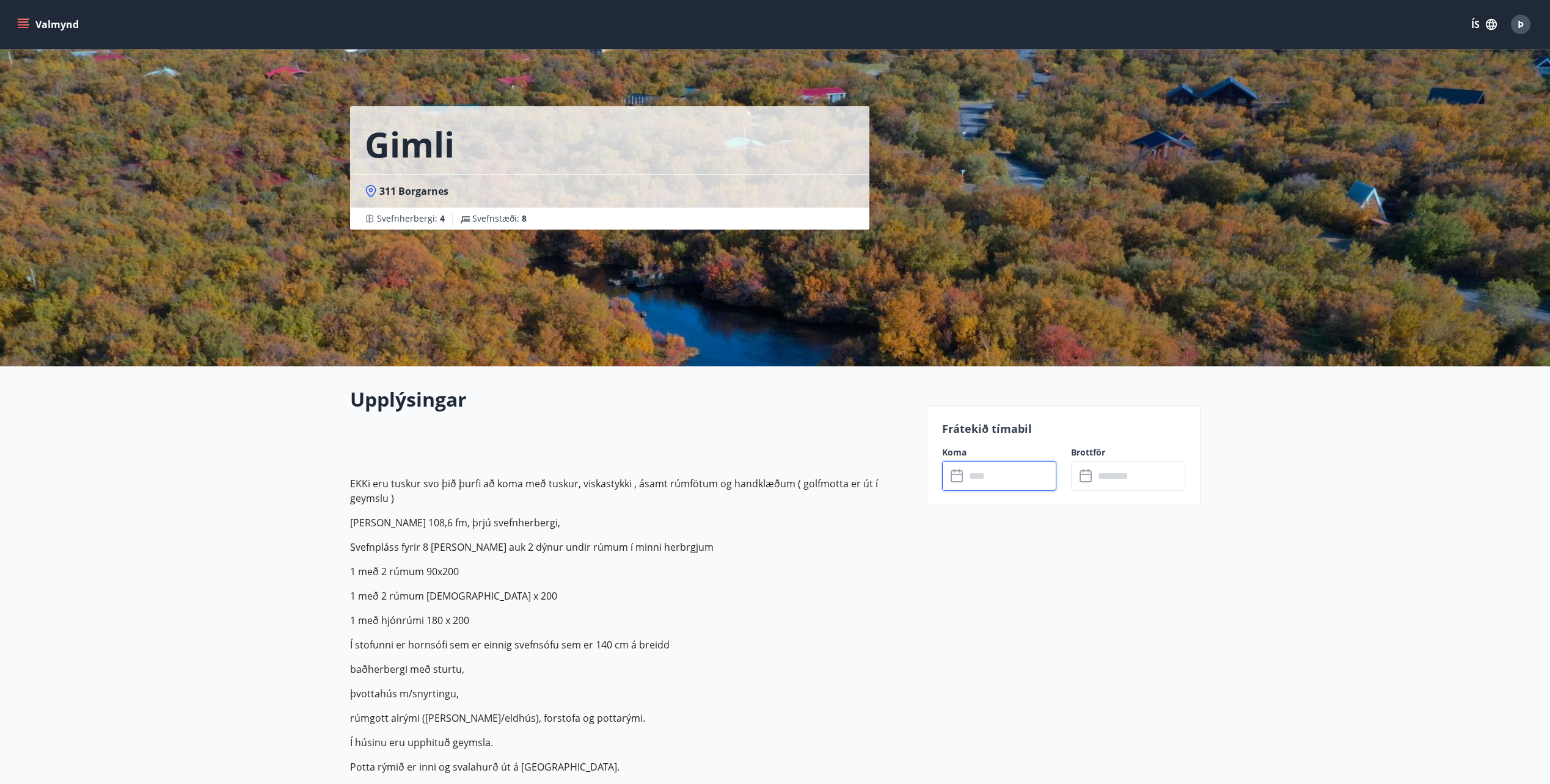
type input "******"
click at [1119, 584] on button "Greiða" at bounding box center [1128, 588] width 114 height 29
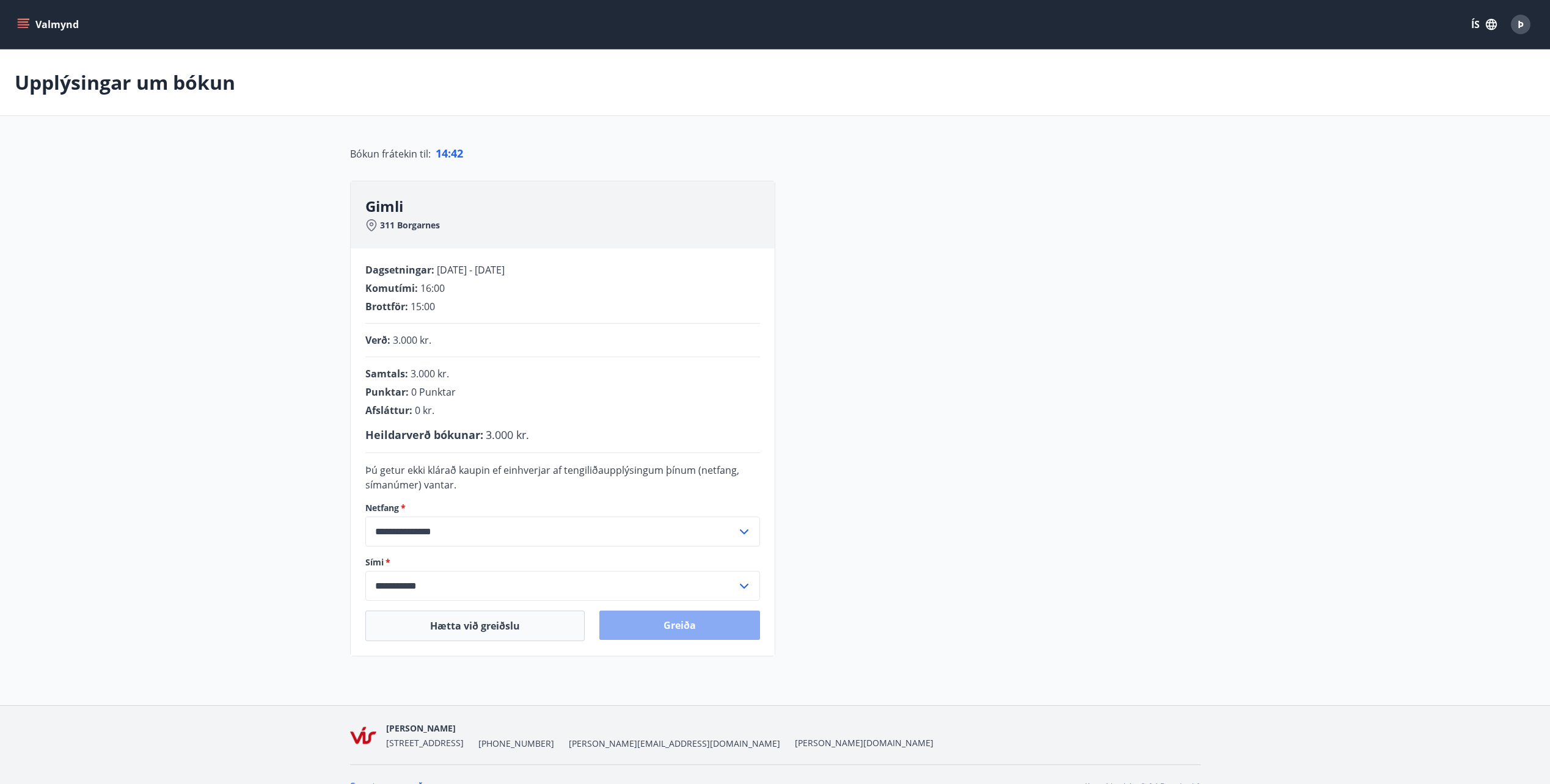
click at [689, 620] on button "Greiða" at bounding box center [679, 625] width 160 height 29
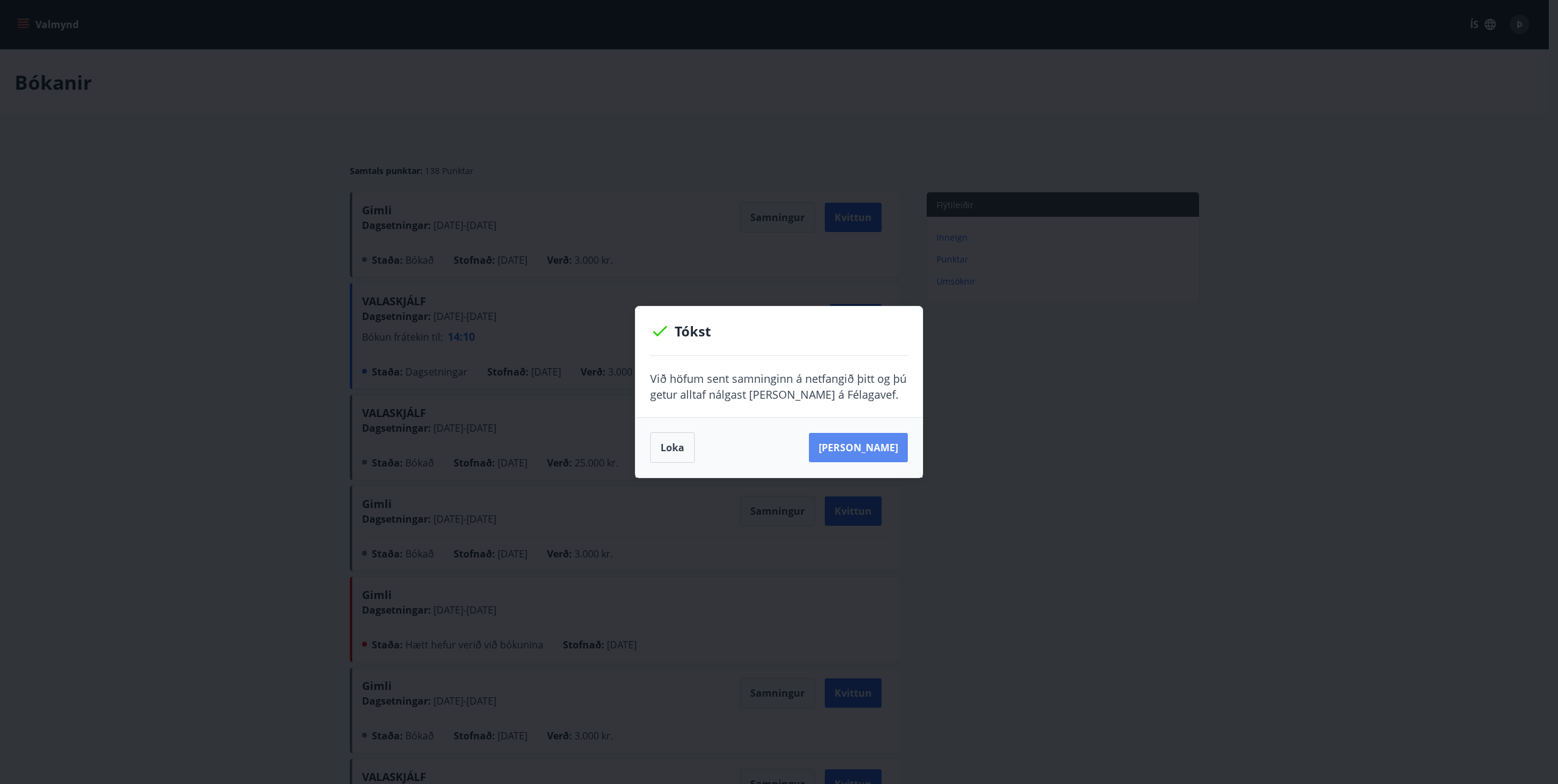
click at [877, 449] on button "[PERSON_NAME]" at bounding box center [858, 447] width 99 height 29
